Goal: Task Accomplishment & Management: Manage account settings

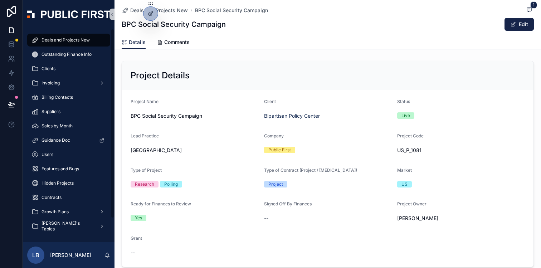
scroll to position [58, 0]
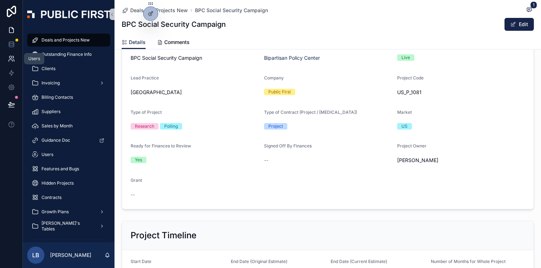
click at [12, 62] on link at bounding box center [11, 59] width 23 height 14
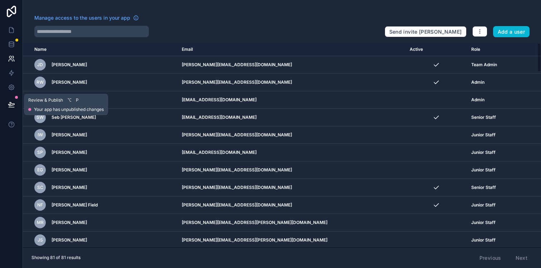
click at [13, 103] on icon at bounding box center [11, 104] width 6 height 4
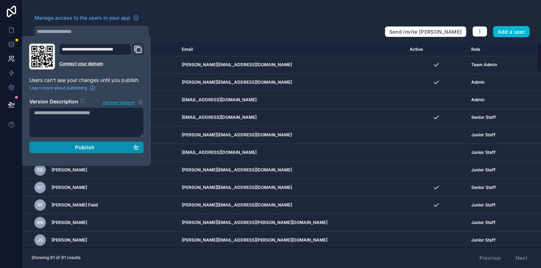
click at [81, 147] on span "Publish" at bounding box center [84, 147] width 19 height 6
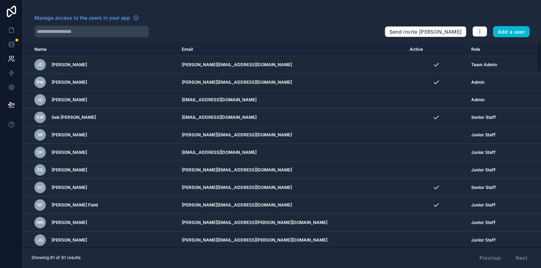
click at [224, 32] on div at bounding box center [206, 31] width 344 height 11
click at [183, 38] on div "Manage access to the users in your app Send invite reminders Add a user Name Em…" at bounding box center [282, 134] width 518 height 268
